Goal: Transaction & Acquisition: Download file/media

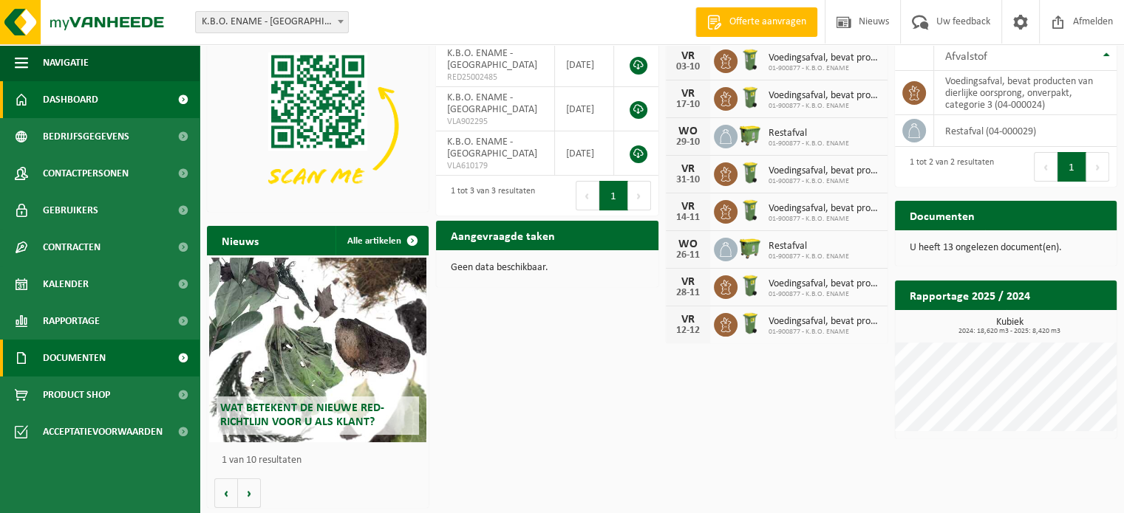
scroll to position [41, 0]
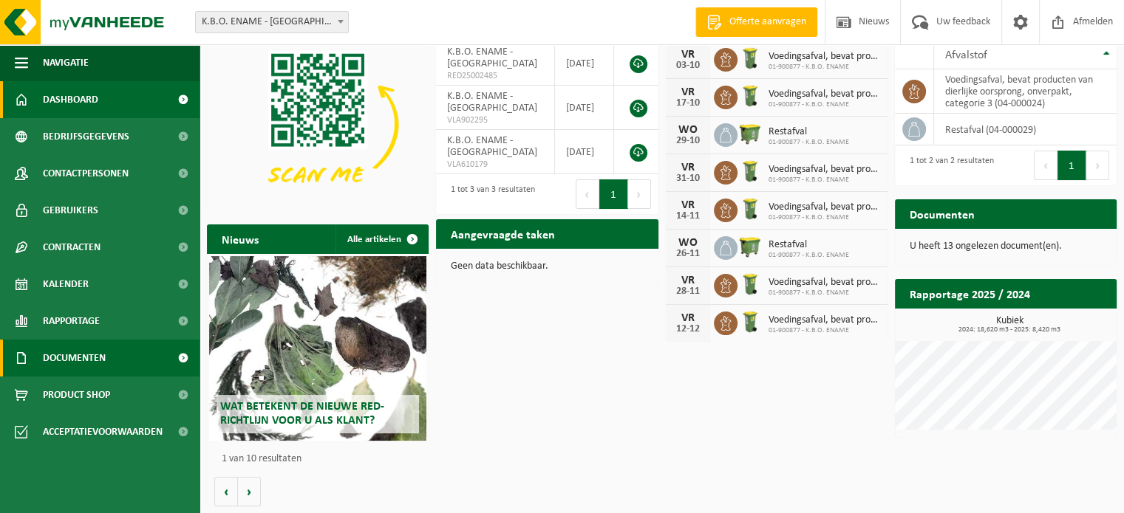
click at [81, 346] on span "Documenten" at bounding box center [74, 358] width 63 height 37
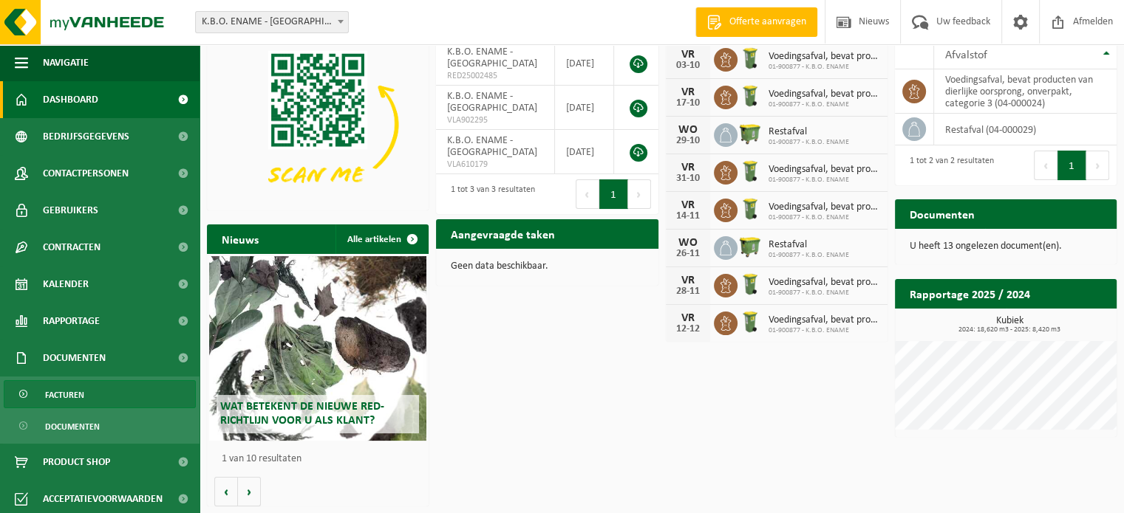
click at [66, 386] on span "Facturen" at bounding box center [64, 395] width 39 height 28
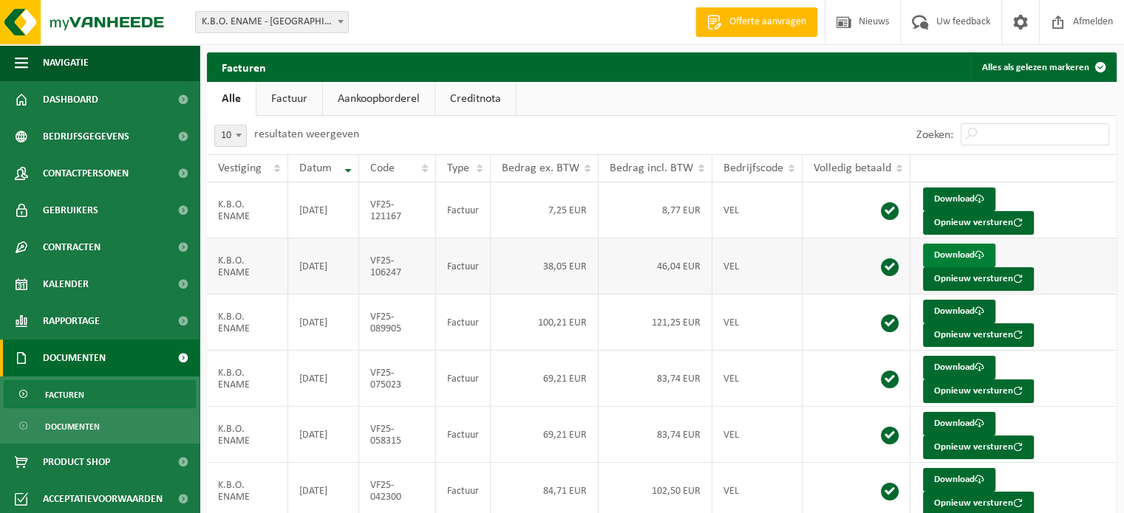
click at [942, 254] on link "Download" at bounding box center [959, 256] width 72 height 24
click at [933, 310] on link "Download" at bounding box center [959, 312] width 72 height 24
click at [558, 117] on div "10 25 50 100 10 resultaten weergeven" at bounding box center [434, 135] width 455 height 38
click at [95, 93] on span "Dashboard" at bounding box center [70, 99] width 55 height 37
